Goal: Information Seeking & Learning: Learn about a topic

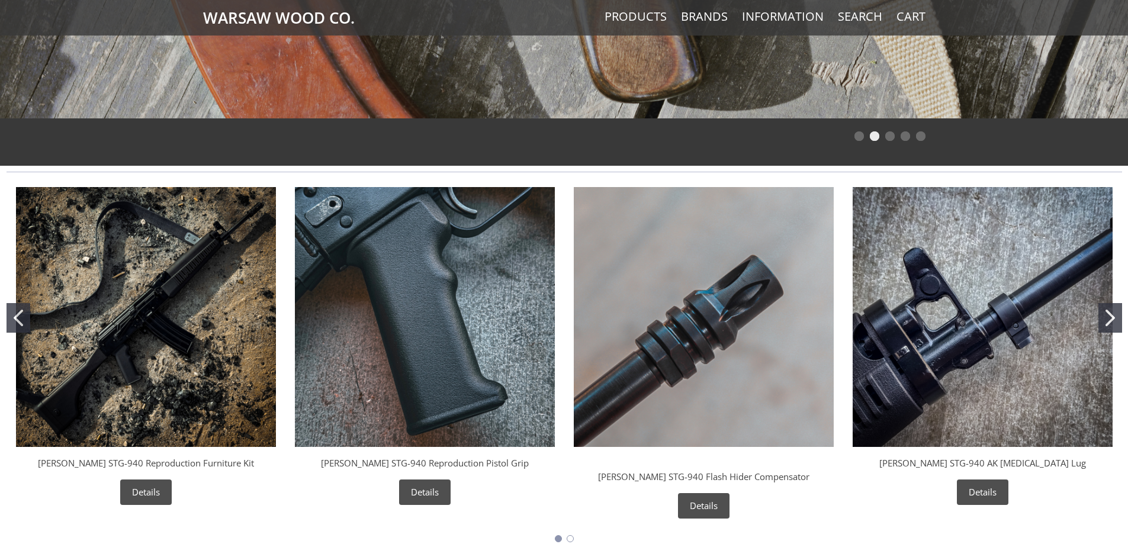
scroll to position [474, 0]
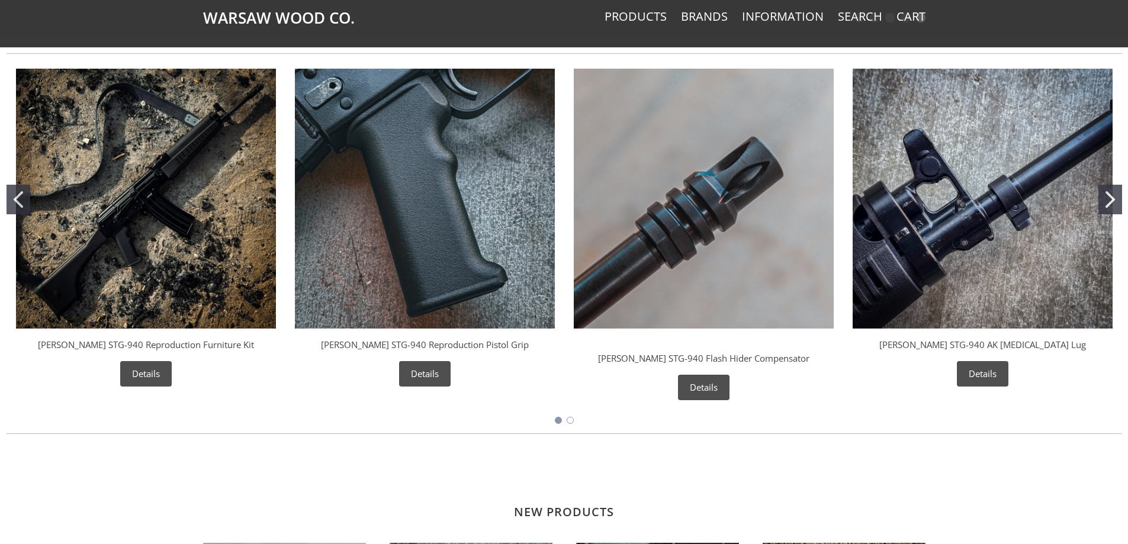
click at [1113, 201] on icon "Go to slide 2" at bounding box center [1110, 199] width 9 height 17
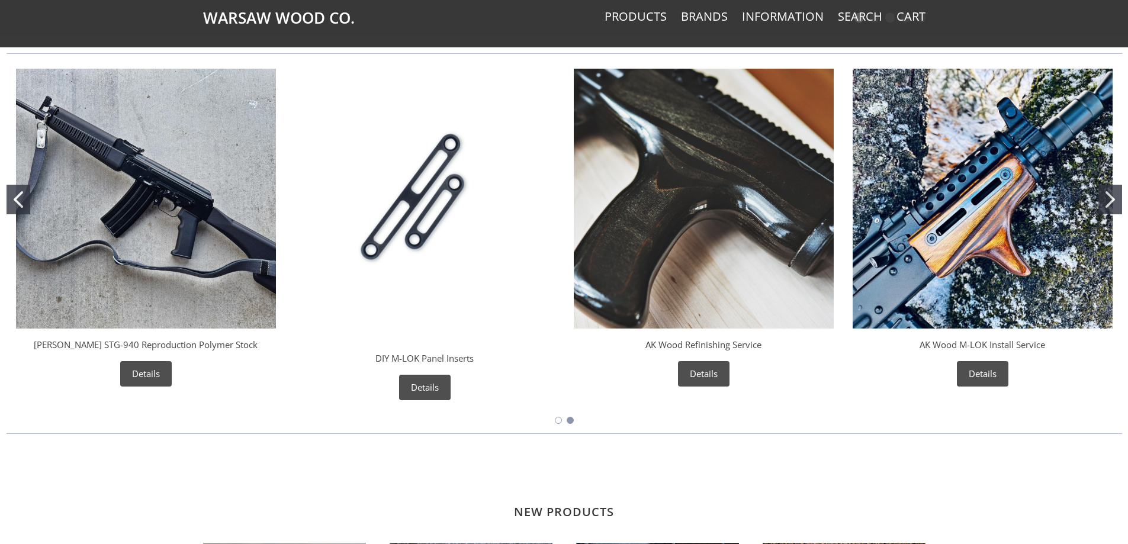
click at [139, 259] on img "Wieger STG-940 Reproduction Polymer Stock" at bounding box center [146, 199] width 260 height 260
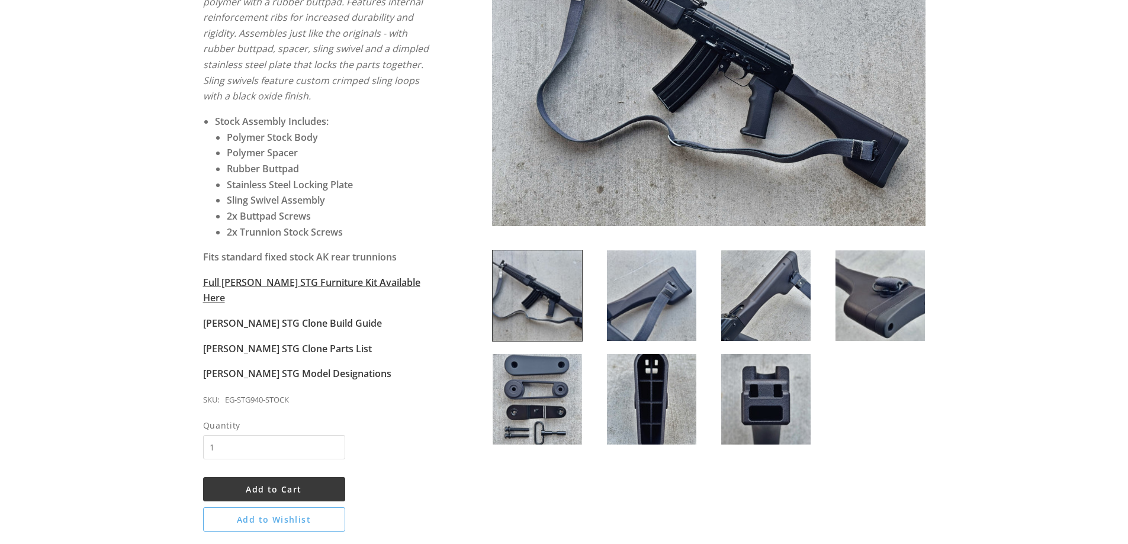
scroll to position [296, 0]
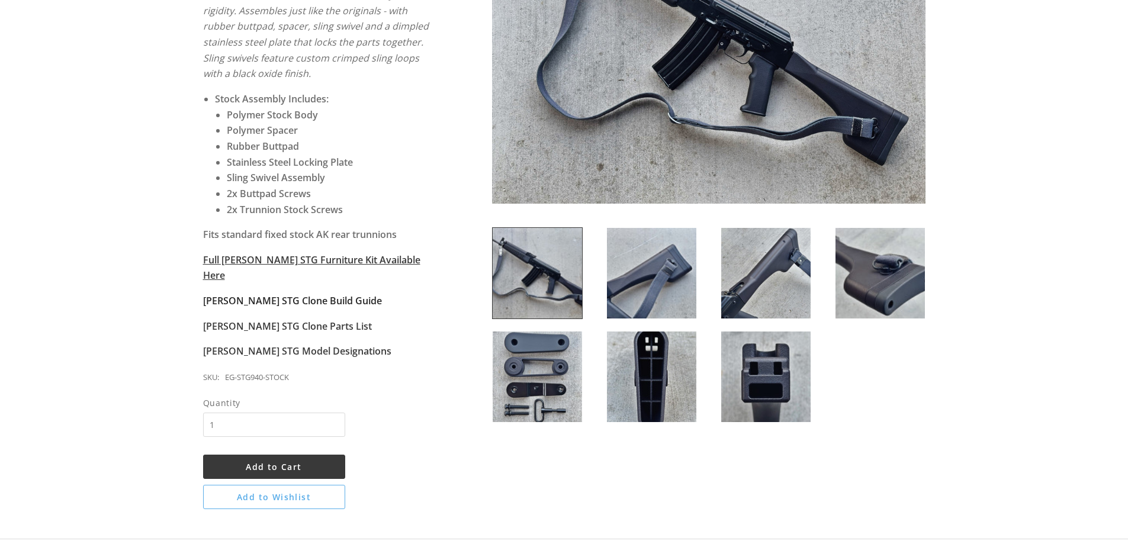
click at [288, 294] on strong "[PERSON_NAME] STG Clone Build Guide" at bounding box center [292, 300] width 179 height 13
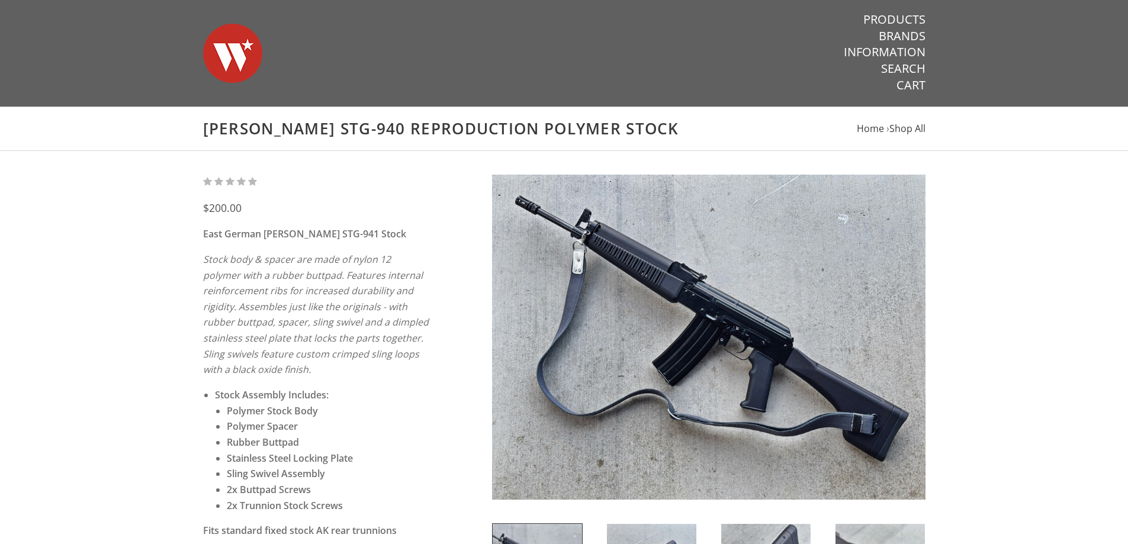
scroll to position [296, 0]
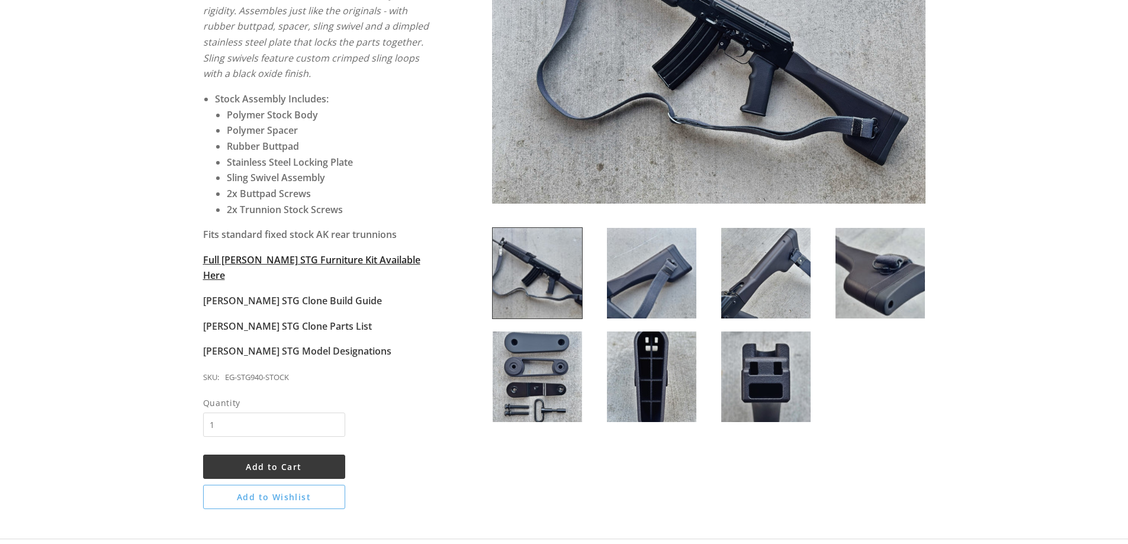
click at [343, 261] on strong "Full Wieger STG Furniture Kit Available Here" at bounding box center [311, 267] width 217 height 29
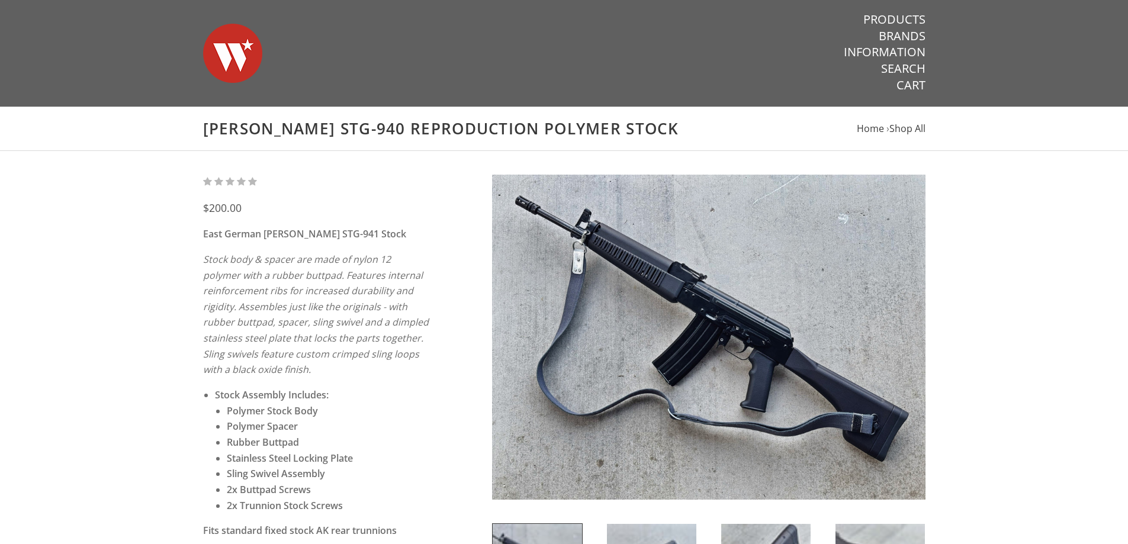
scroll to position [296, 0]
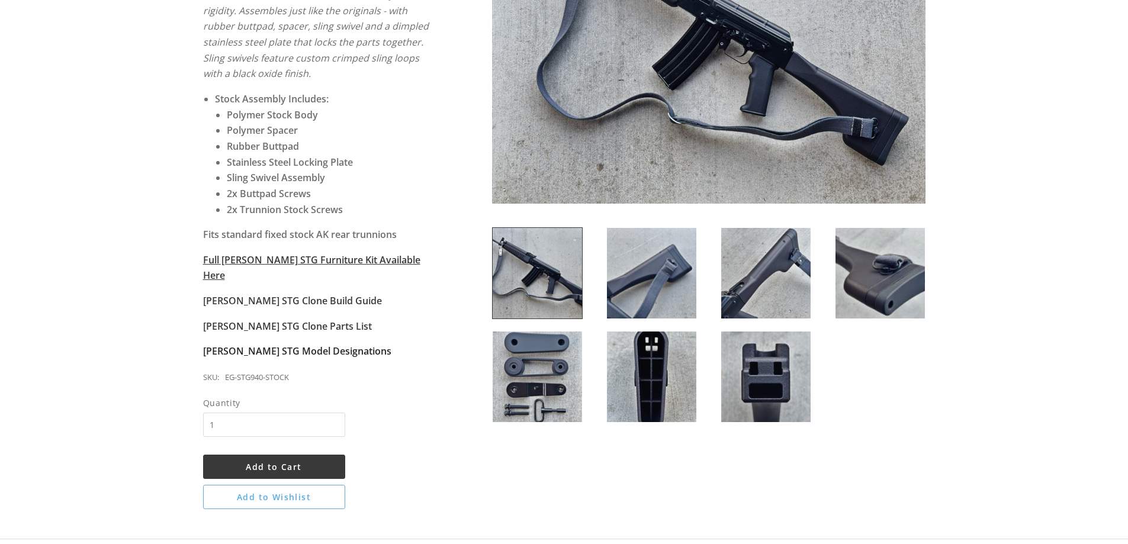
click at [319, 345] on strong "[PERSON_NAME] STG Model Designations" at bounding box center [297, 351] width 188 height 13
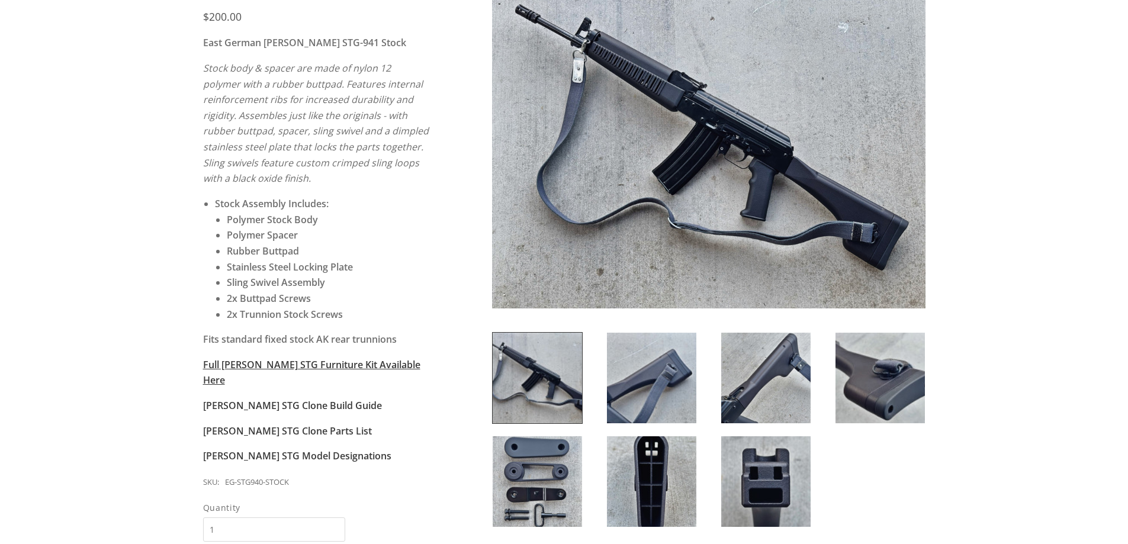
scroll to position [118, 0]
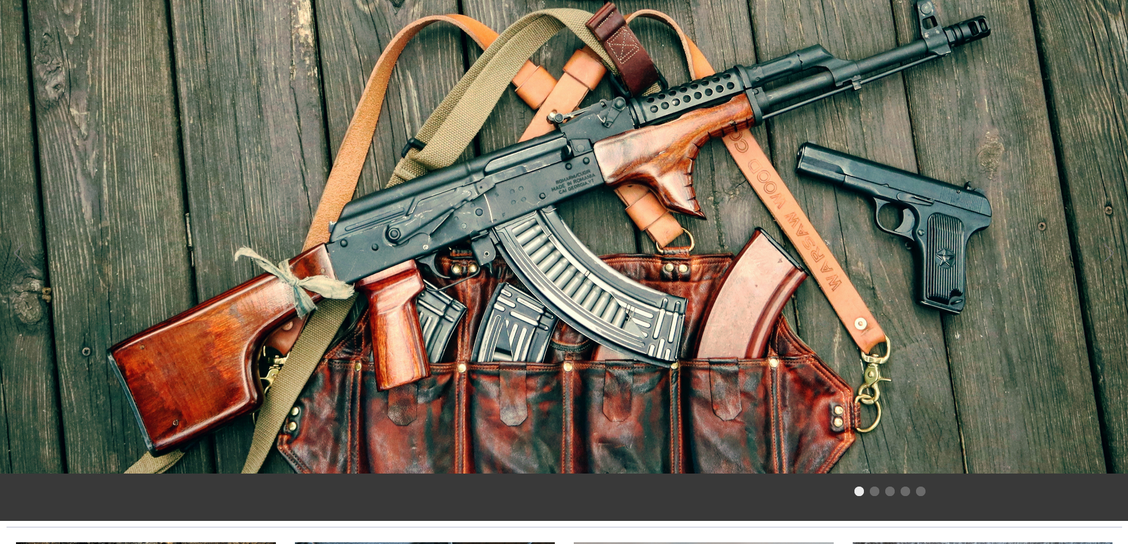
scroll to position [474, 0]
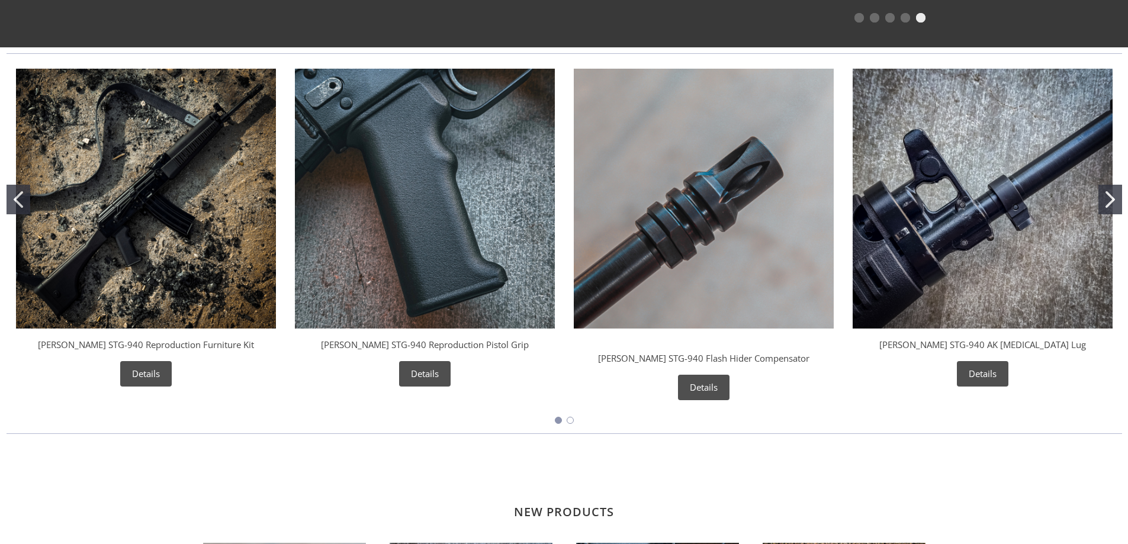
click at [1113, 197] on icon "Go to slide 2" at bounding box center [1110, 199] width 9 height 17
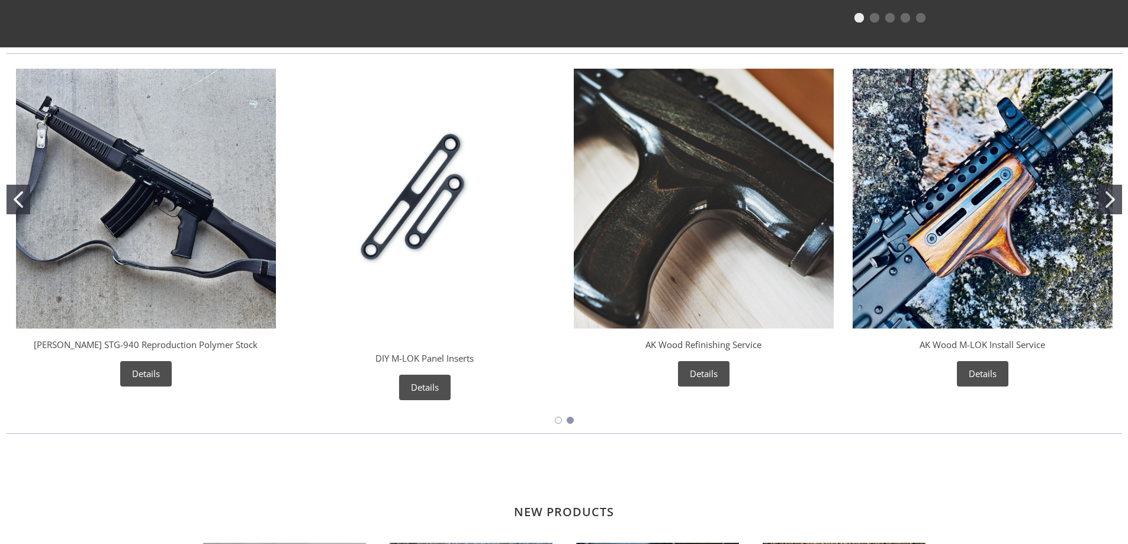
click at [1111, 199] on icon "Go to slide 2" at bounding box center [1110, 199] width 9 height 17
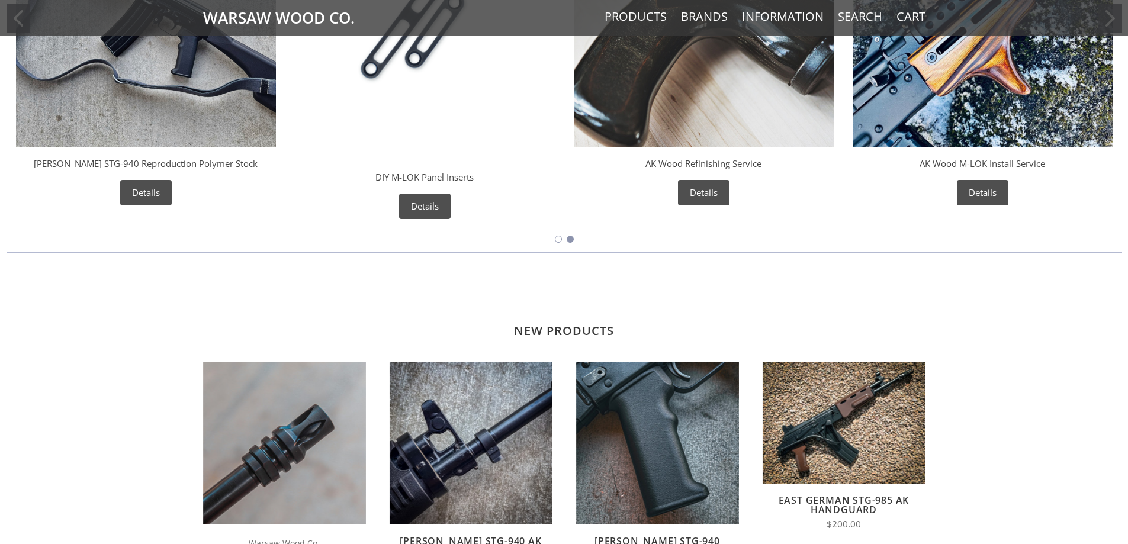
scroll to position [770, 0]
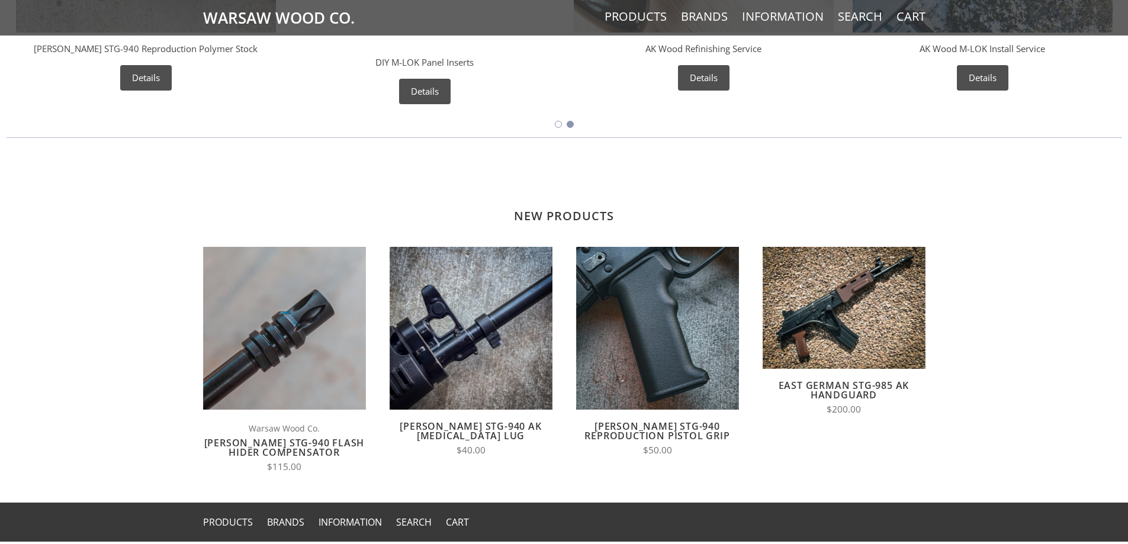
click at [854, 383] on link "East German STG-985 AK Handguard" at bounding box center [844, 390] width 131 height 23
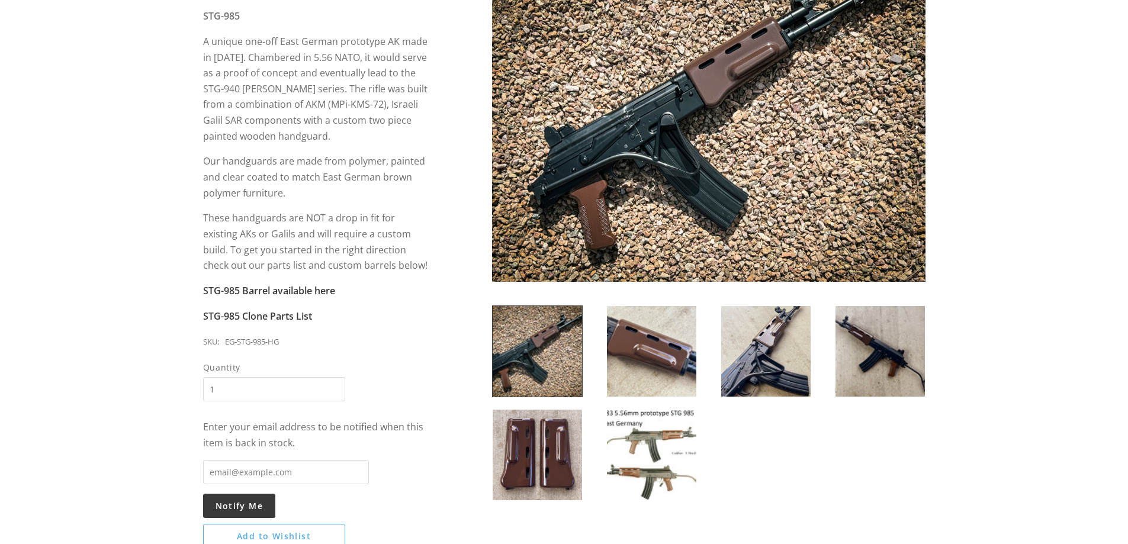
scroll to position [237, 0]
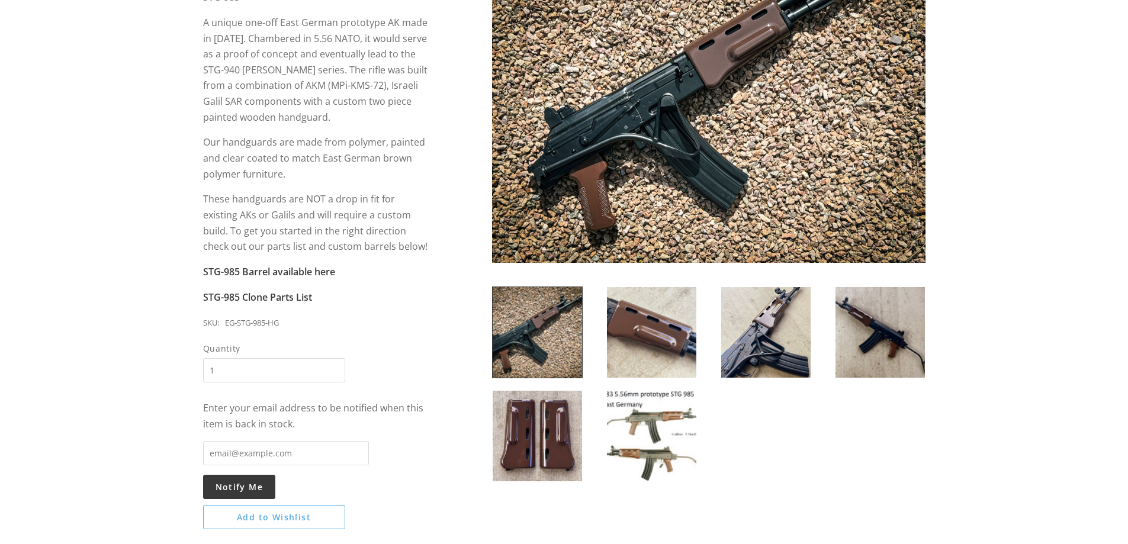
click at [670, 431] on img at bounding box center [651, 436] width 89 height 91
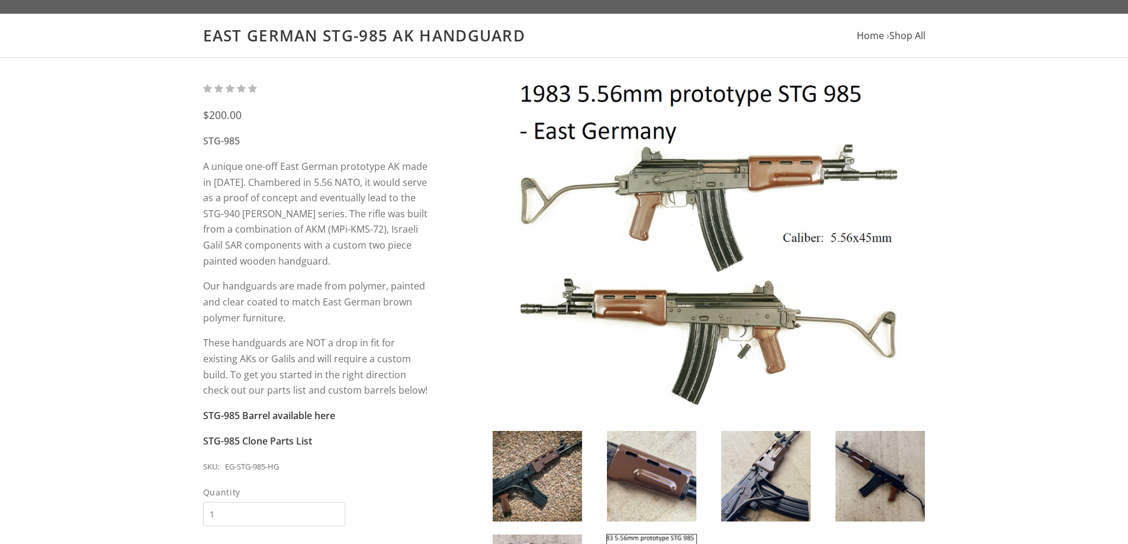
scroll to position [59, 0]
